Goal: Task Accomplishment & Management: Complete application form

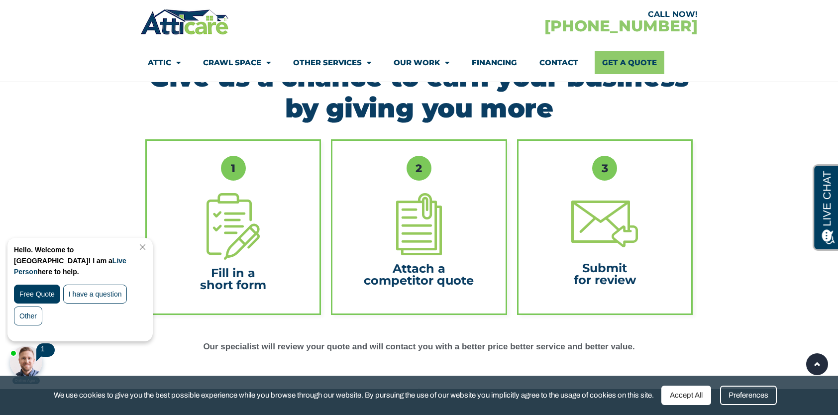
scroll to position [211, 0]
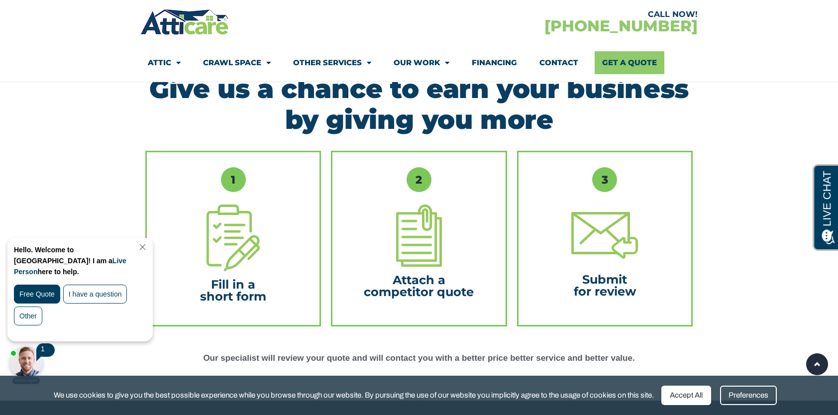
click at [148, 247] on link "Close Chat" at bounding box center [141, 246] width 13 height 7
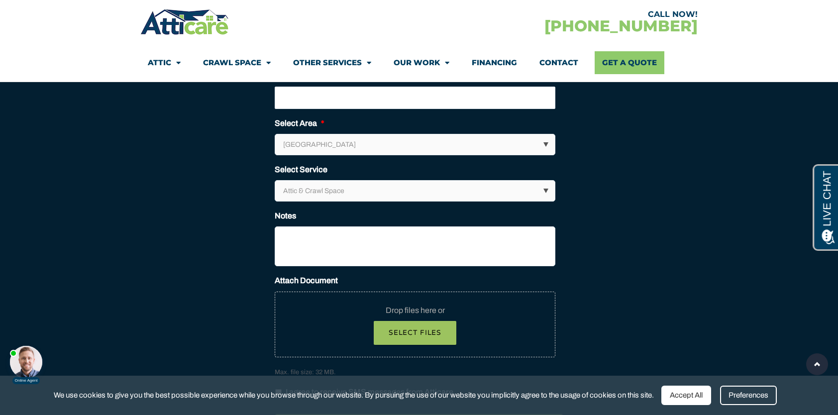
scroll to position [677, 0]
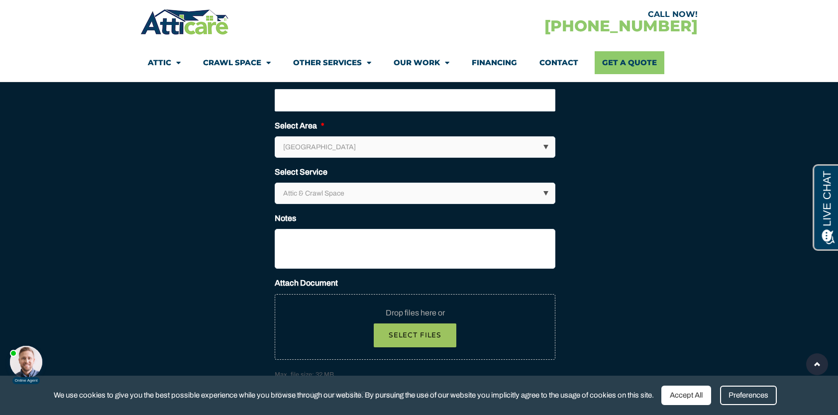
click at [540, 142] on select "Los Angeles Area San Francisco Bay Area New Jersey / New York Area Other Areas" at bounding box center [415, 147] width 280 height 20
click at [275, 137] on select "Los Angeles Area San Francisco Bay Area New Jersey / New York Area Other Areas" at bounding box center [415, 147] width 280 height 20
click at [373, 192] on select "Attic & Crawl Space Insulation Roofing Solar Energy Other Services" at bounding box center [415, 193] width 280 height 20
select select "Insulation"
click at [275, 183] on select "Attic & Crawl Space Insulation Roofing Solar Energy Other Services" at bounding box center [415, 193] width 280 height 20
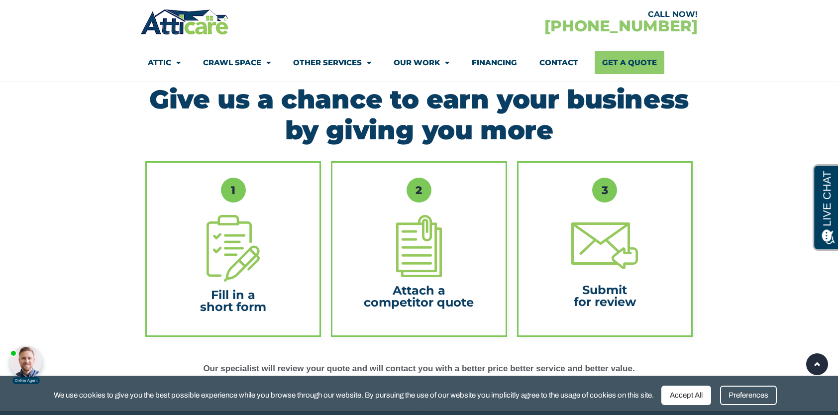
scroll to position [197, 0]
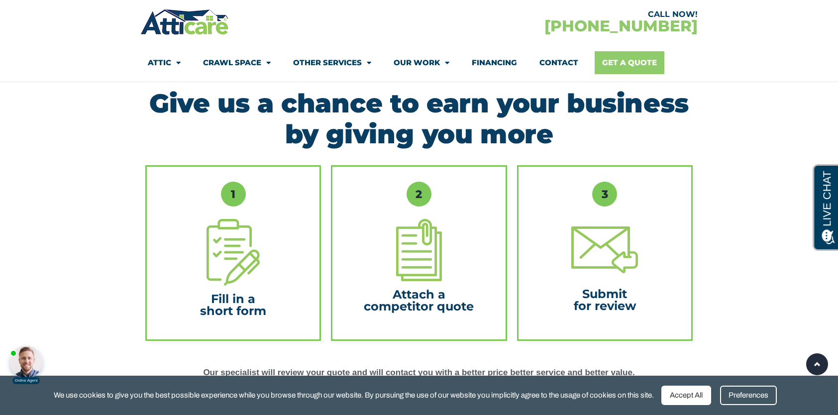
click at [636, 63] on link "Get A Quote" at bounding box center [629, 62] width 70 height 23
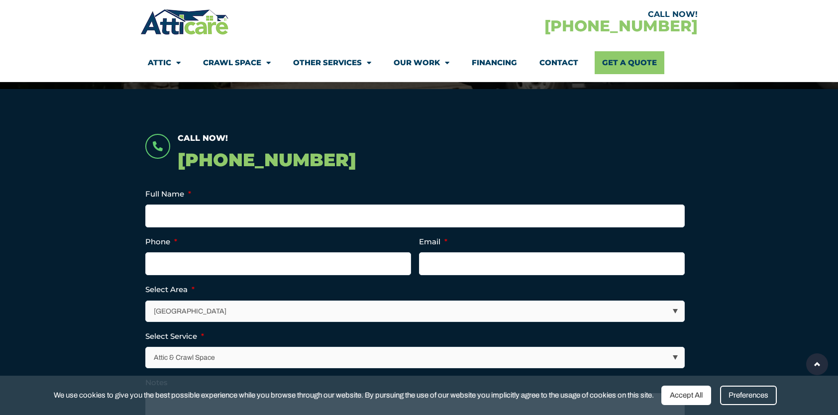
scroll to position [171, 0]
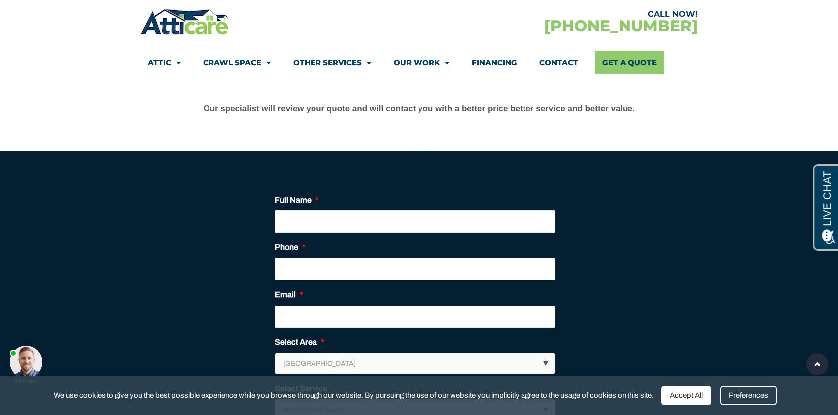
scroll to position [454, 0]
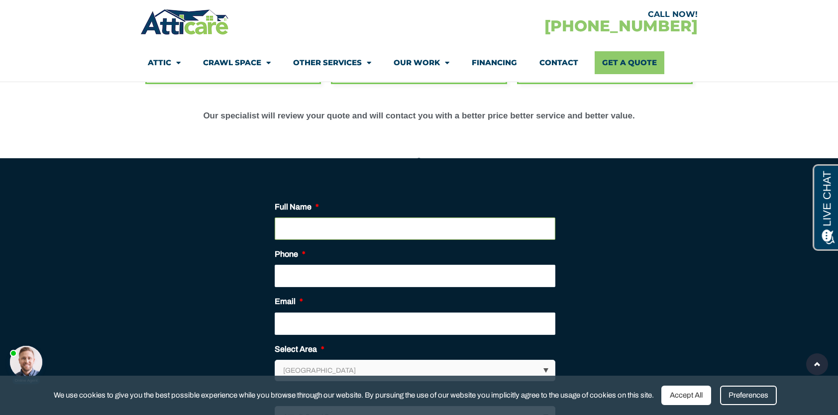
drag, startPoint x: 356, startPoint y: 226, endPoint x: 373, endPoint y: 226, distance: 17.4
click at [356, 226] on input "Full Name *" at bounding box center [415, 228] width 280 height 22
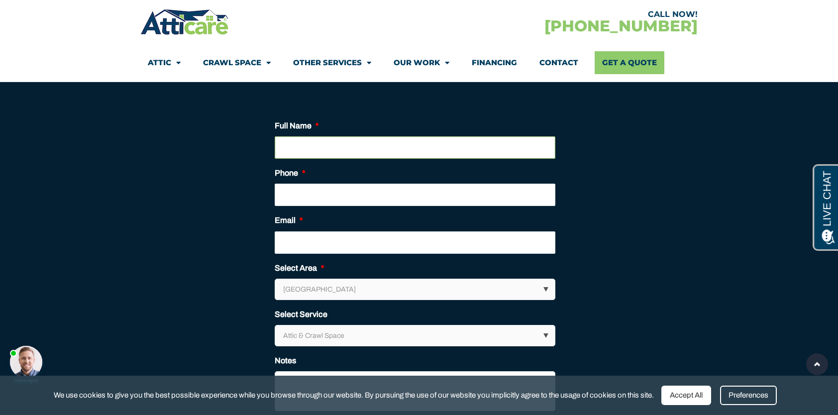
scroll to position [535, 0]
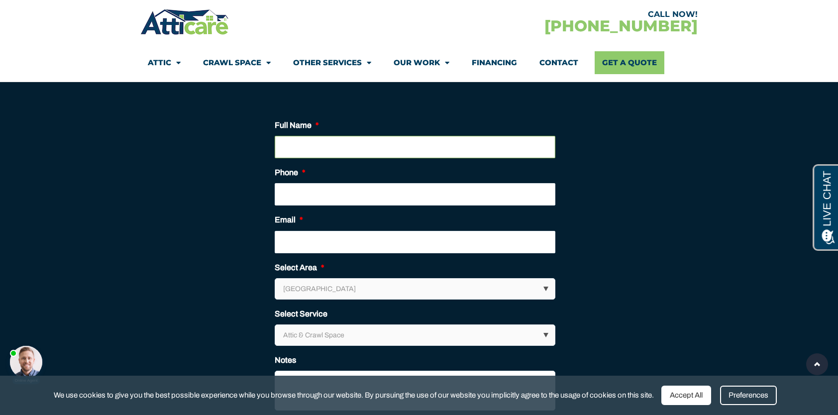
type input "d"
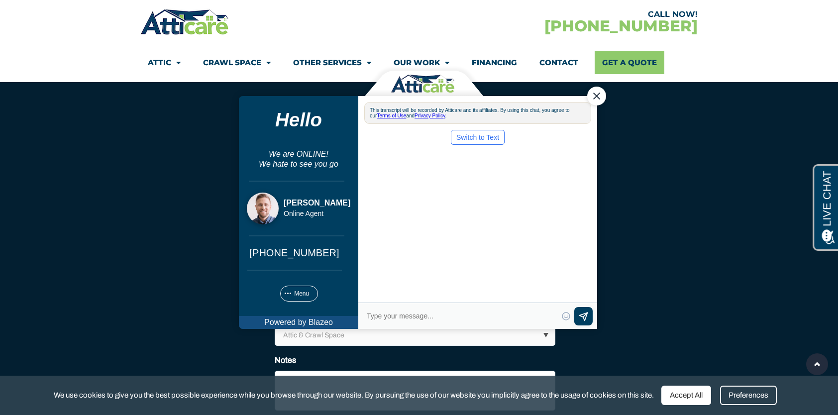
scroll to position [0, 0]
type textarea "d"
click at [597, 96] on div "Close Chat" at bounding box center [596, 96] width 19 height 19
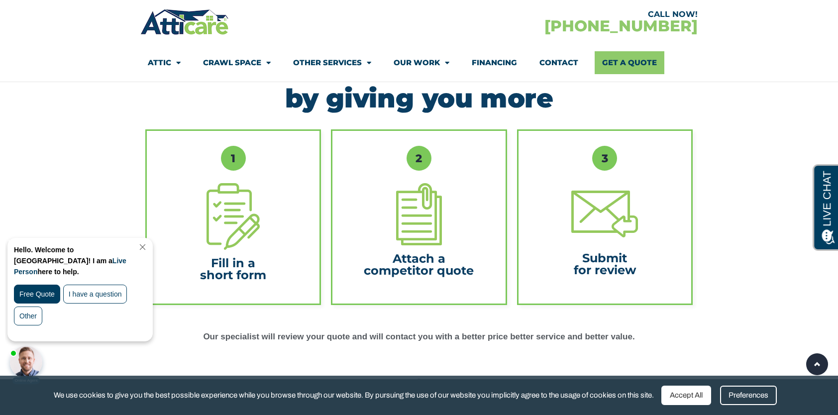
scroll to position [288, 0]
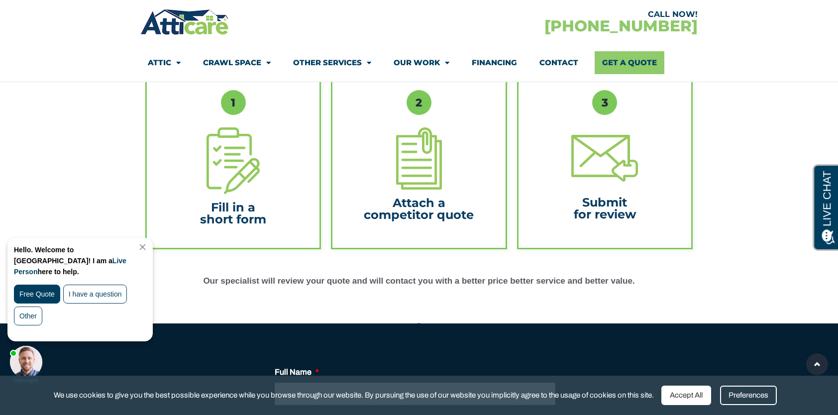
click at [142, 250] on link "Close Chat" at bounding box center [141, 246] width 13 height 7
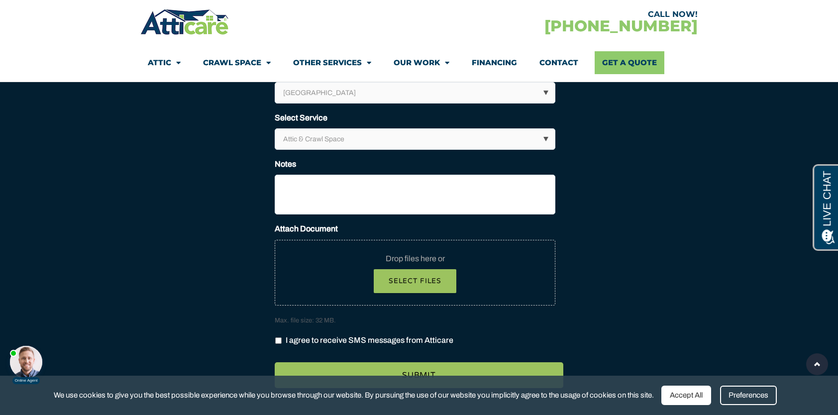
scroll to position [0, 0]
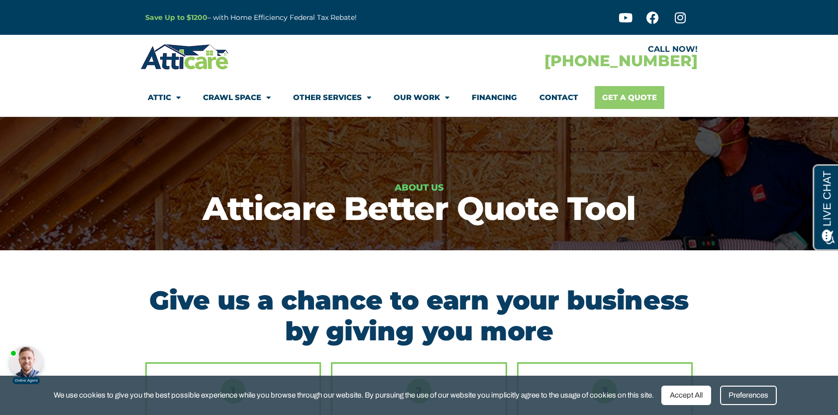
click at [640, 95] on link "Get A Quote" at bounding box center [629, 97] width 70 height 23
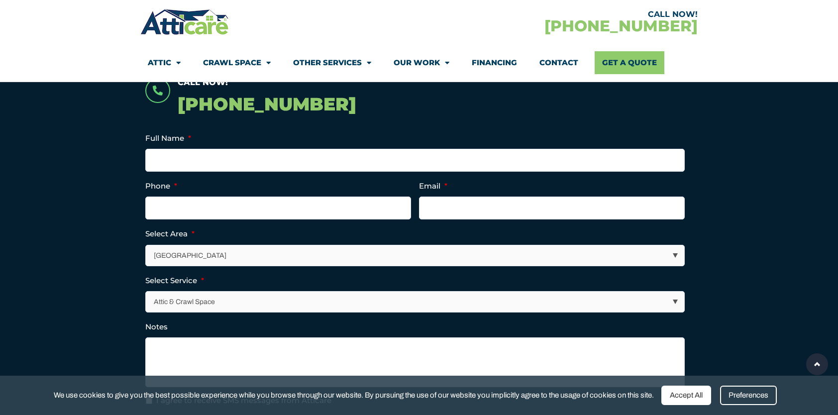
scroll to position [227, 0]
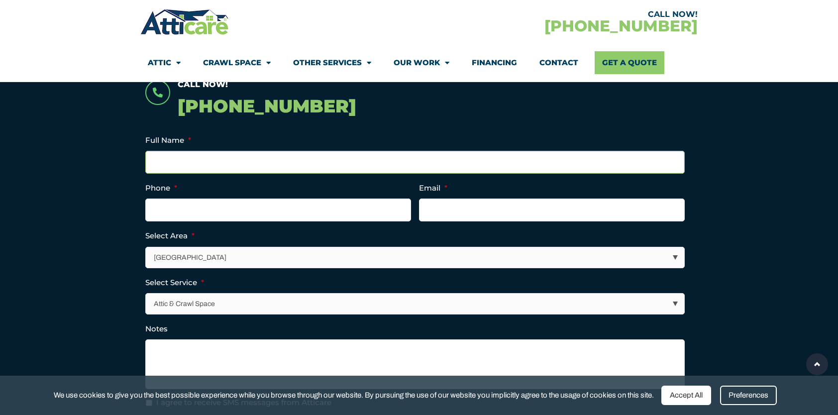
click at [241, 161] on input "Full Name *" at bounding box center [414, 162] width 539 height 23
type input "a"
type input "ANDRE"
click at [254, 205] on input "(___) ___-____" at bounding box center [278, 209] width 266 height 23
click at [157, 212] on input "(___) ___-____" at bounding box center [278, 209] width 266 height 23
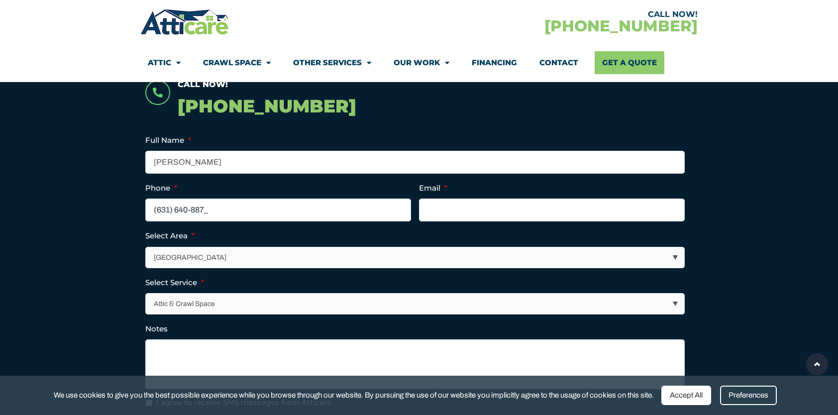
type input "(631) 640-8871"
click at [110, 183] on section "Call Now! 1-866-488-1845 Full Name * ANDRE Phone * (631) 640-8871 Email * Selec…" at bounding box center [419, 292] width 838 height 514
click at [436, 199] on input "Email *" at bounding box center [552, 209] width 266 height 23
type input "D"
type input "kueichihkao@msn.com"
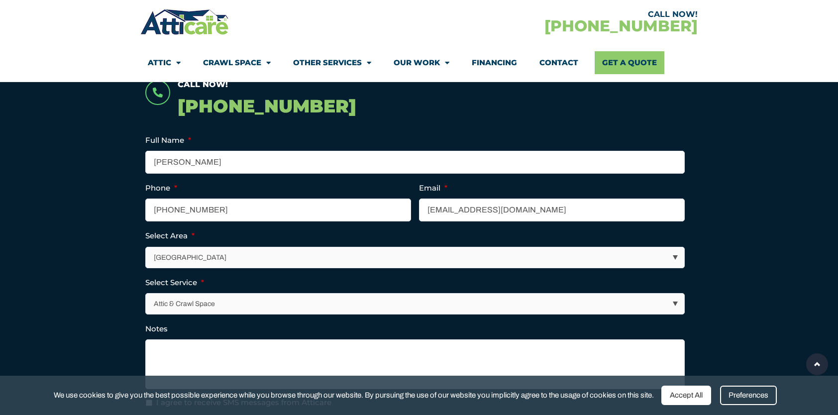
click at [757, 187] on section "Call Now! 1-866-488-1845 Full Name * ANDRE Phone * (631) 640-8871 Email * kueic…" at bounding box center [419, 292] width 838 height 514
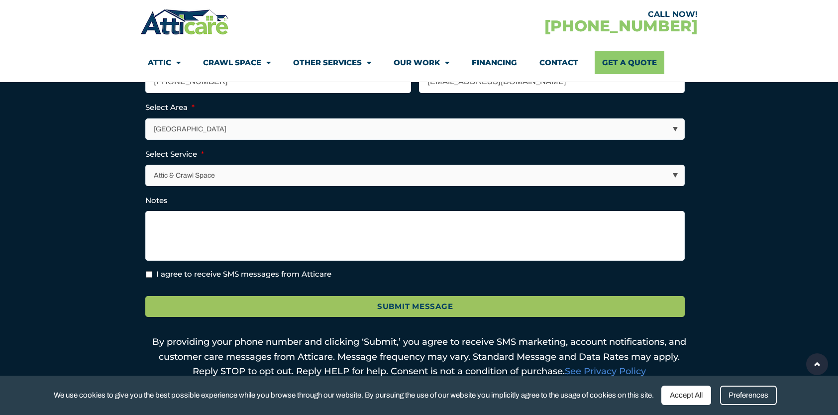
scroll to position [358, 0]
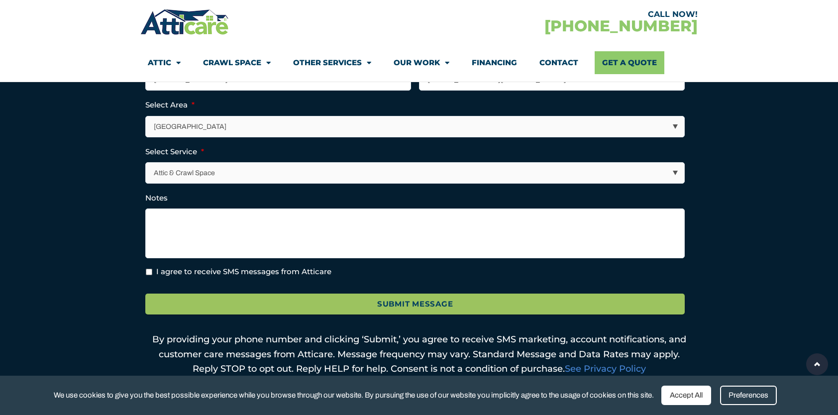
click at [249, 170] on select "Attic & Crawl Space Insulation Roofing Solar Energy Other Services" at bounding box center [415, 173] width 538 height 20
select select "Insulation"
click at [146, 163] on select "Attic & Crawl Space Insulation Roofing Solar Energy Other Services" at bounding box center [415, 173] width 538 height 20
click at [195, 242] on textarea "Notes" at bounding box center [414, 233] width 539 height 50
type textarea "d"
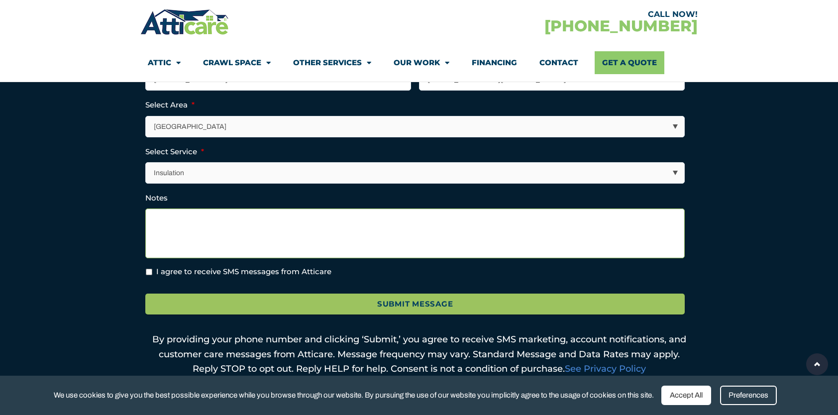
type textarea "d"
click at [324, 220] on textarea "how much cost to remove old blown-in cellouse" at bounding box center [414, 233] width 539 height 50
drag, startPoint x: 328, startPoint y: 218, endPoint x: 290, endPoint y: 218, distance: 38.3
click at [290, 218] on textarea "how much cost to remove old blown-in cellouse" at bounding box center [414, 233] width 539 height 50
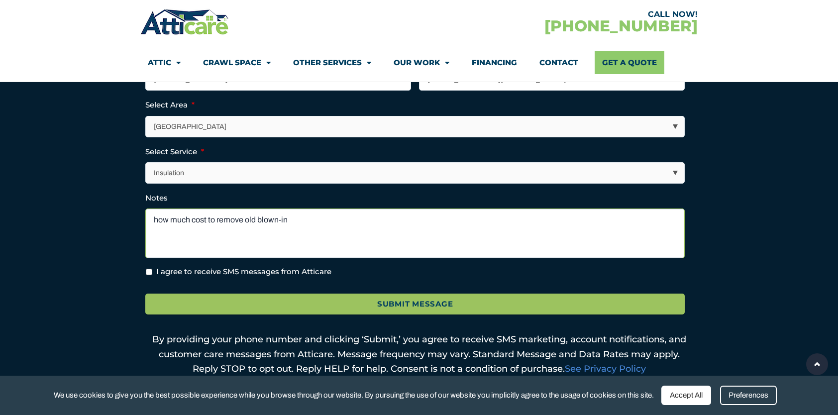
paste textarea "cellulose"
type textarea "how much cost to remove old blown-in cellulose and install new R-49 fiberglass …"
click at [234, 275] on label "I agree to receive SMS messages from Atticare" at bounding box center [243, 271] width 175 height 11
click at [152, 275] on input "I agree to receive SMS messages from Atticare" at bounding box center [149, 272] width 6 height 6
checkbox input "true"
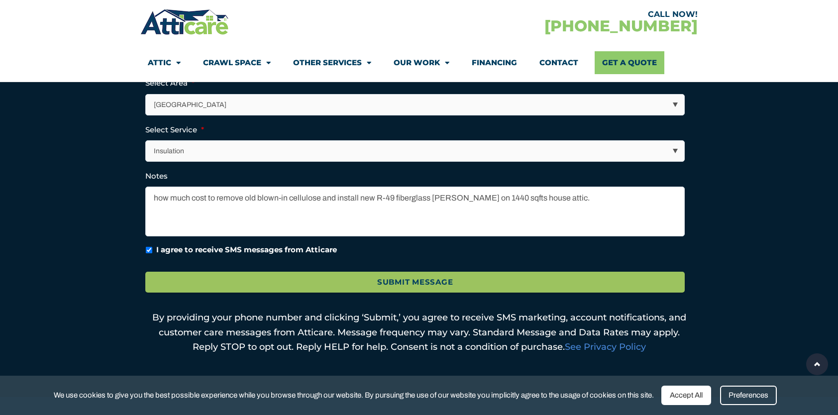
scroll to position [392, 0]
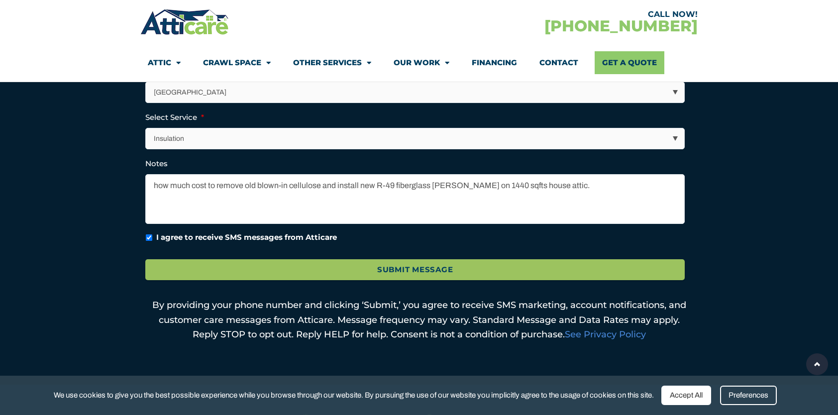
click at [203, 139] on select "Attic & Crawl Space Insulation Roofing Solar Energy Other Services" at bounding box center [415, 138] width 538 height 20
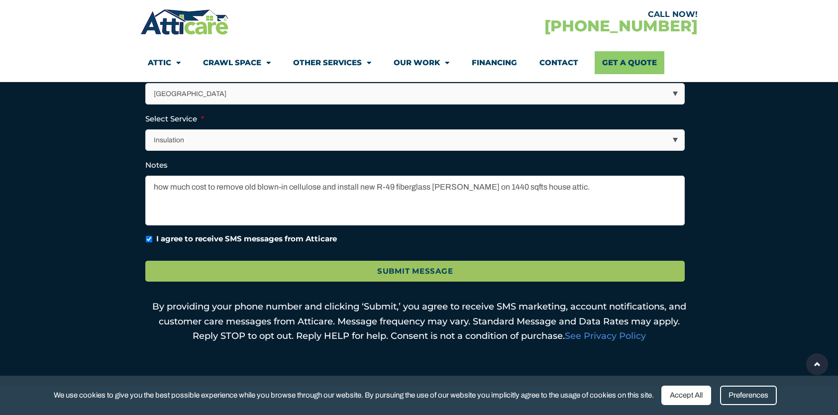
scroll to position [388, 0]
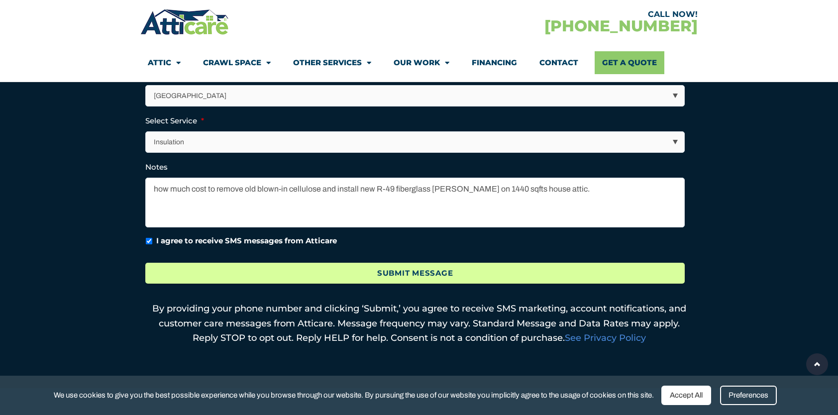
click at [465, 274] on input "Submit Message" at bounding box center [414, 273] width 539 height 21
